Goal: Use online tool/utility: Utilize a website feature to perform a specific function

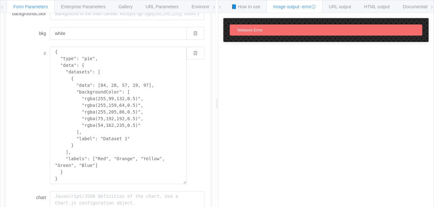
scroll to position [79, 0]
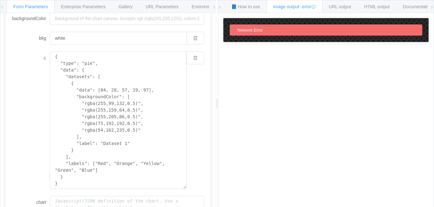
click at [280, 30] on div "Network Error" at bounding box center [326, 29] width 193 height 11
click at [338, 6] on span "URL output" at bounding box center [340, 6] width 22 height 5
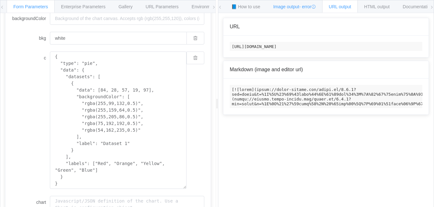
click at [294, 2] on div "Image output - error" at bounding box center [295, 6] width 56 height 13
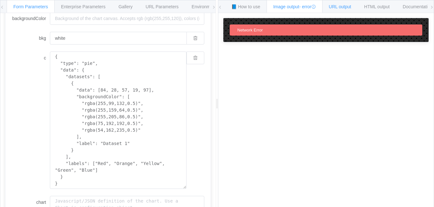
click at [331, 6] on div "URL output" at bounding box center [340, 6] width 36 height 13
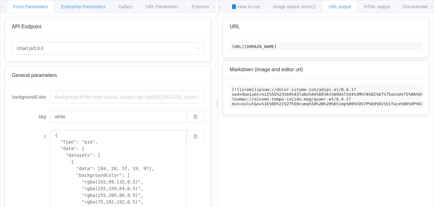
click at [81, 4] on span "Enterprise Parameters" at bounding box center [83, 6] width 44 height 5
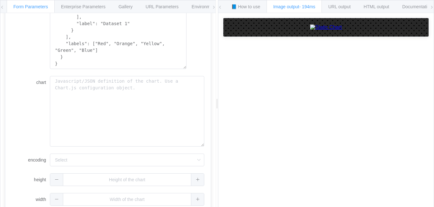
scroll to position [206, 0]
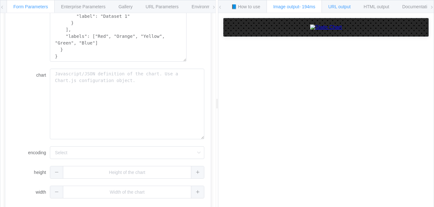
click at [334, 5] on span "URL output" at bounding box center [339, 6] width 22 height 5
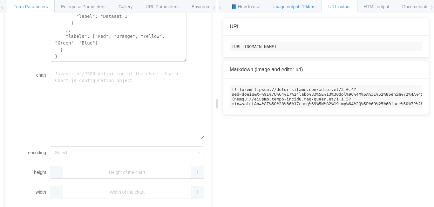
click at [304, 6] on span "- 194ms" at bounding box center [307, 6] width 16 height 5
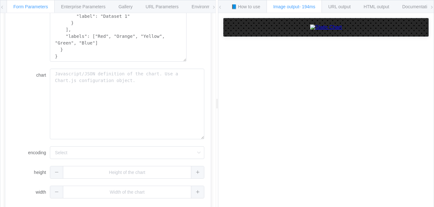
click at [311, 30] on img at bounding box center [326, 27] width 32 height 6
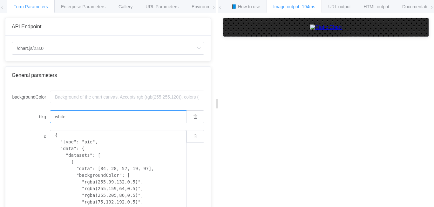
click at [163, 115] on input "white" at bounding box center [118, 116] width 137 height 13
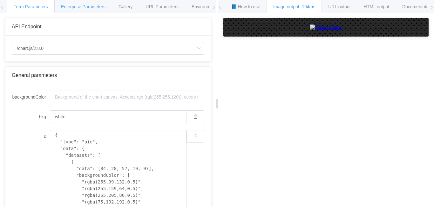
click at [74, 10] on div "Enterprise Parameters" at bounding box center [83, 6] width 58 height 13
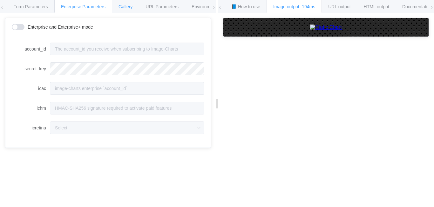
click at [120, 7] on span "Gallery" at bounding box center [126, 6] width 14 height 5
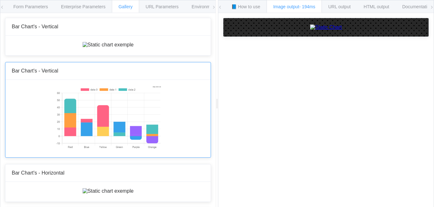
click at [129, 48] on img at bounding box center [108, 45] width 51 height 6
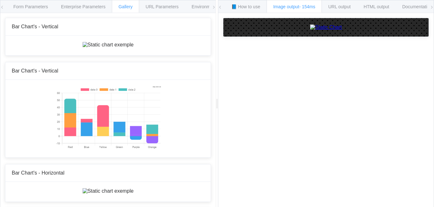
click at [330, 30] on img at bounding box center [326, 27] width 32 height 6
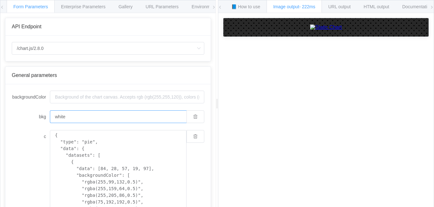
click at [82, 112] on input "white" at bounding box center [118, 116] width 137 height 13
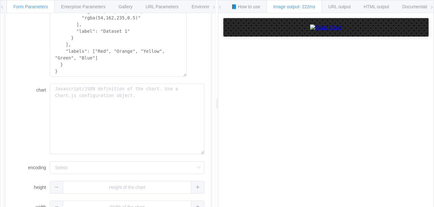
scroll to position [206, 0]
